Goal: Information Seeking & Learning: Learn about a topic

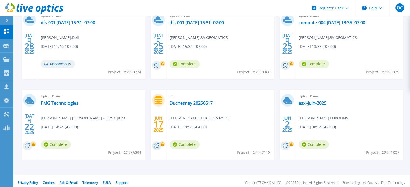
scroll to position [108, 0]
click at [65, 102] on link "PMG Technologies" at bounding box center [60, 102] width 38 height 5
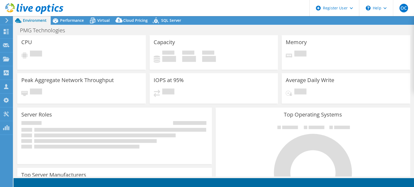
select select "USD"
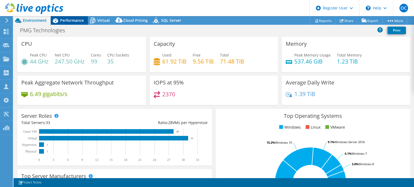
click at [76, 22] on span "Performance" at bounding box center [72, 20] width 24 height 5
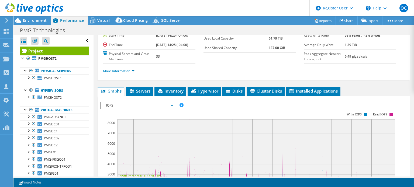
scroll to position [81, 0]
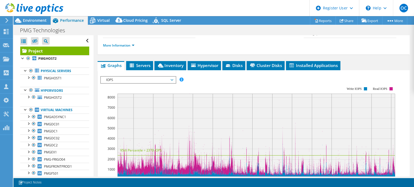
click at [170, 83] on span "IOPS" at bounding box center [138, 80] width 69 height 6
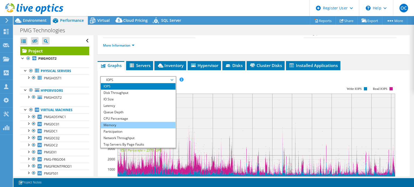
click at [160, 129] on li "Memory" at bounding box center [138, 125] width 75 height 6
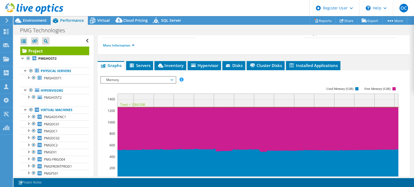
click at [122, 83] on span "Memory" at bounding box center [138, 80] width 69 height 6
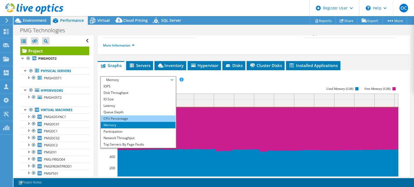
click at [143, 122] on li "CPU Percentage" at bounding box center [138, 119] width 75 height 6
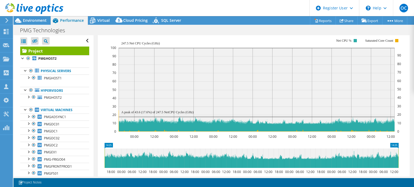
scroll to position [135, 0]
